Goal: Information Seeking & Learning: Learn about a topic

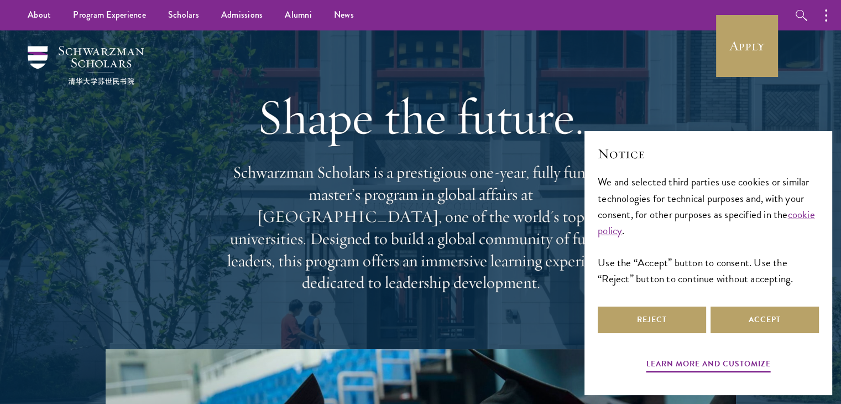
click at [679, 104] on div "Shape the future. Schwarzman Scholars is a prestigious one-year, fully funded m…" at bounding box center [420, 189] width 730 height 318
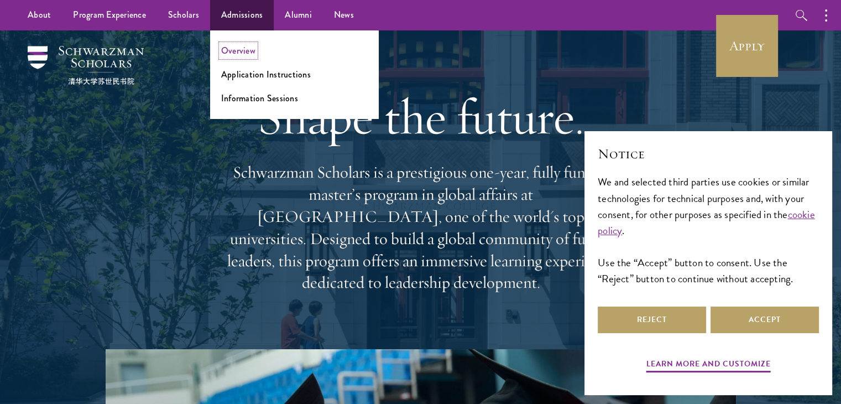
click at [241, 56] on link "Overview" at bounding box center [238, 50] width 34 height 13
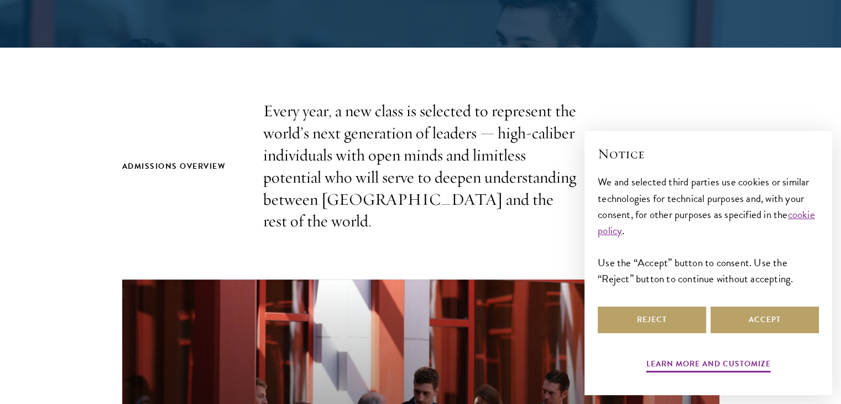
scroll to position [296, 0]
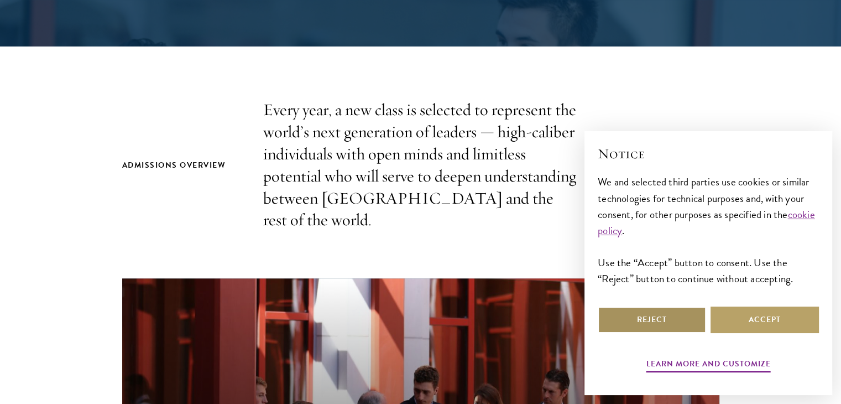
click at [643, 312] on button "Reject" at bounding box center [652, 319] width 108 height 27
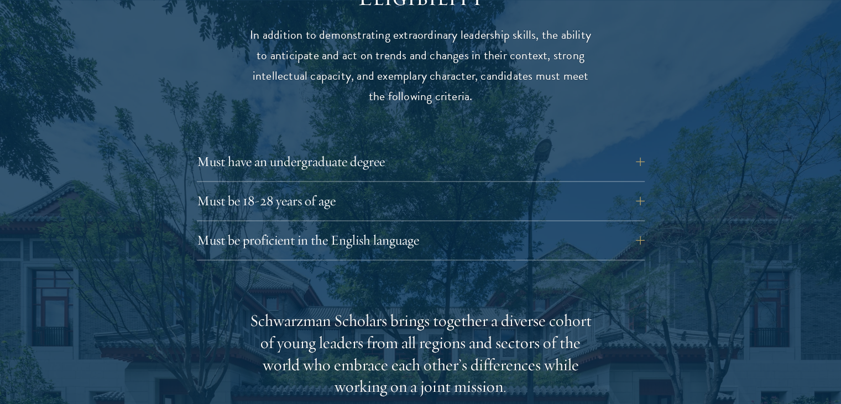
scroll to position [1501, 0]
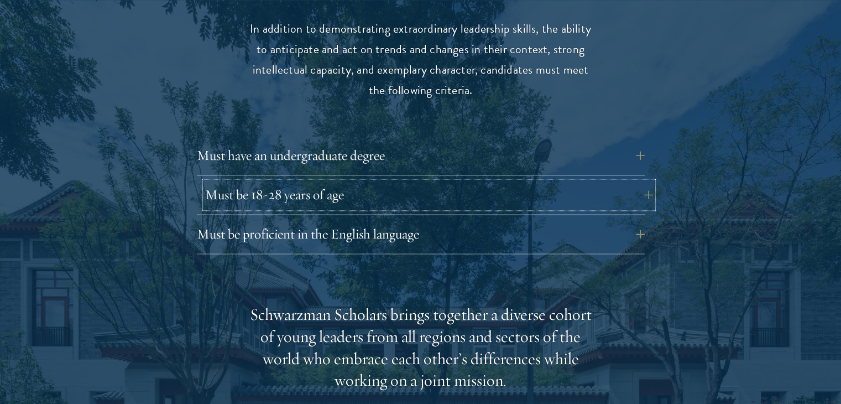
click at [484, 200] on button "Must be 18-28 years of age" at bounding box center [429, 194] width 448 height 27
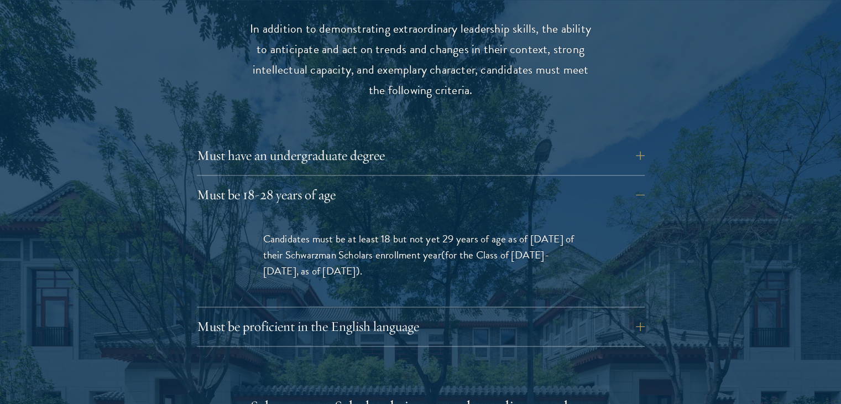
click at [508, 171] on div "Must have an undergraduate degree Applicants who are currently enrolled in unde…" at bounding box center [421, 158] width 448 height 33
click at [586, 150] on button "Must have an undergraduate degree" at bounding box center [429, 155] width 448 height 27
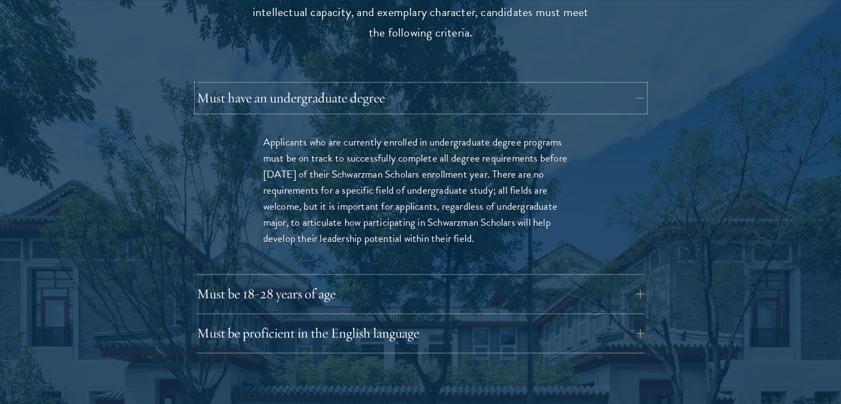
scroll to position [1571, 0]
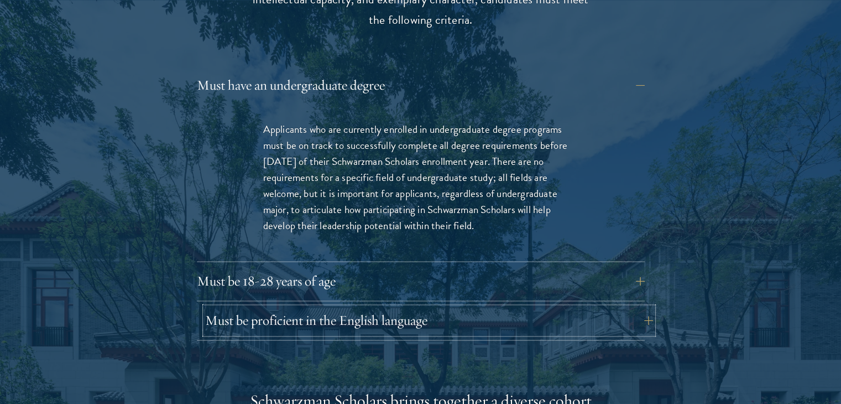
click at [506, 328] on button "Must be proficient in the English language" at bounding box center [429, 320] width 448 height 27
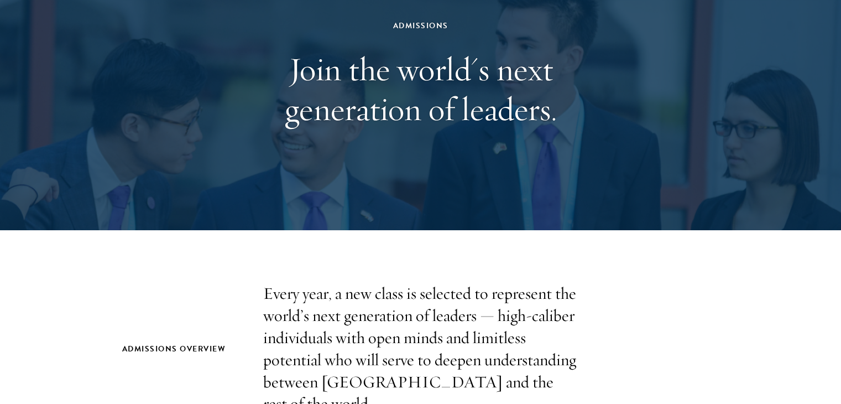
scroll to position [0, 0]
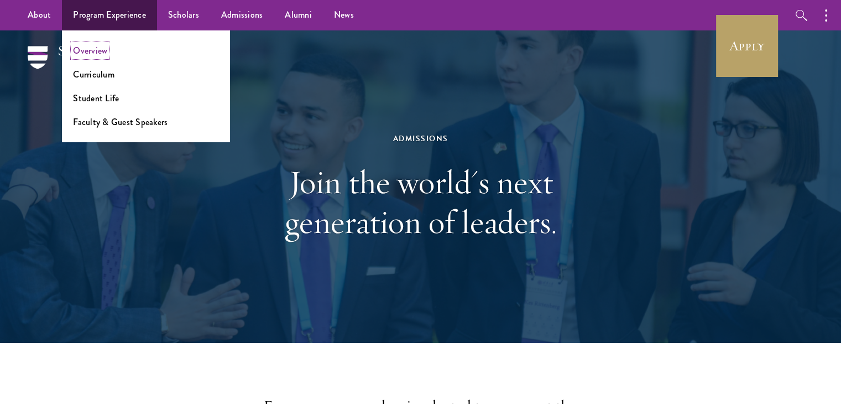
click at [88, 49] on link "Overview" at bounding box center [90, 50] width 34 height 13
